Goal: Navigation & Orientation: Find specific page/section

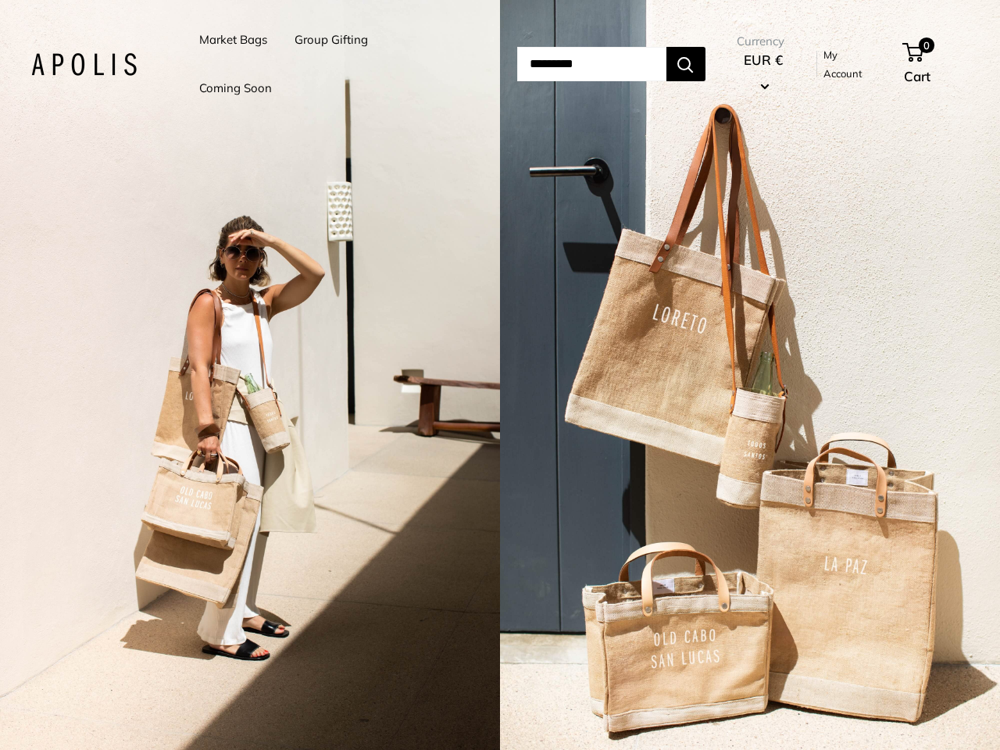
click at [517, 64] on input "Search..." at bounding box center [591, 64] width 149 height 34
click at [333, 64] on li "Group Gifting" at bounding box center [330, 40] width 73 height 48
click at [608, 64] on input "Search..." at bounding box center [591, 64] width 149 height 34
click at [250, 375] on div "2 / 5" at bounding box center [250, 375] width 500 height 750
click at [750, 375] on div "2 / 5" at bounding box center [750, 375] width 500 height 750
